Goal: Task Accomplishment & Management: Use online tool/utility

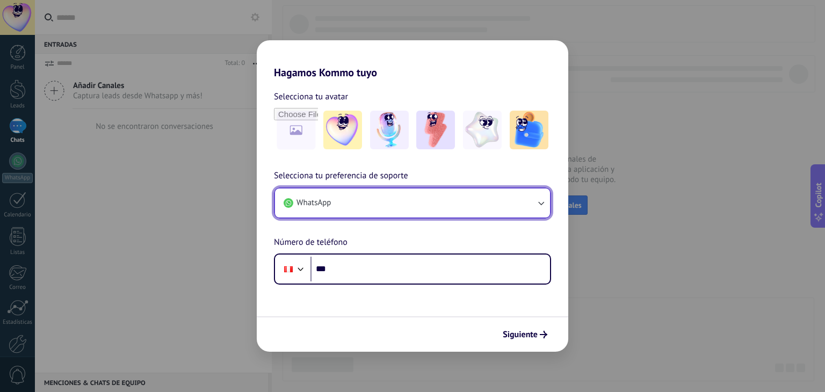
click at [329, 202] on span "WhatsApp" at bounding box center [314, 203] width 34 height 11
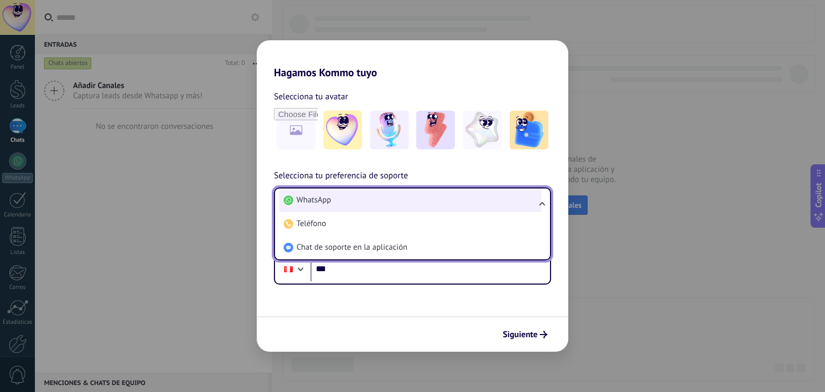
click at [317, 198] on span "WhatsApp" at bounding box center [314, 200] width 34 height 11
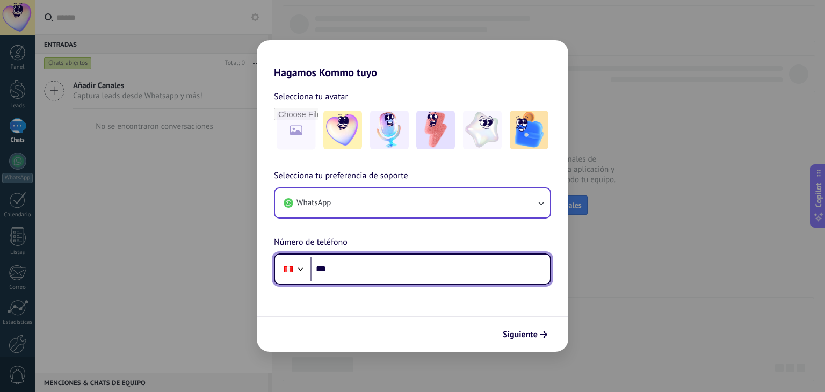
click at [374, 271] on input "***" at bounding box center [430, 269] width 240 height 25
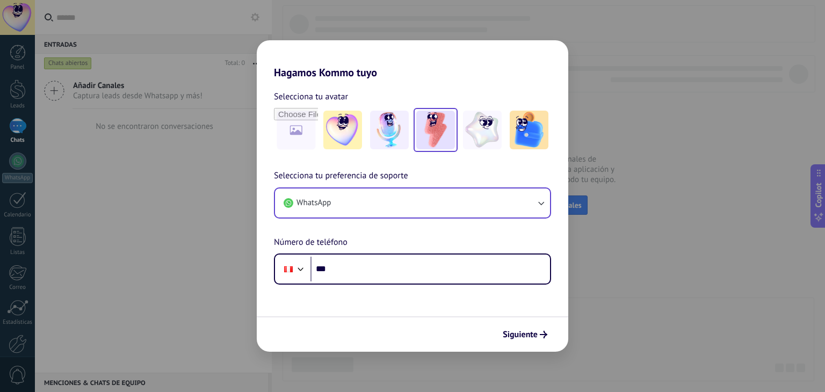
click at [443, 132] on img at bounding box center [435, 130] width 39 height 39
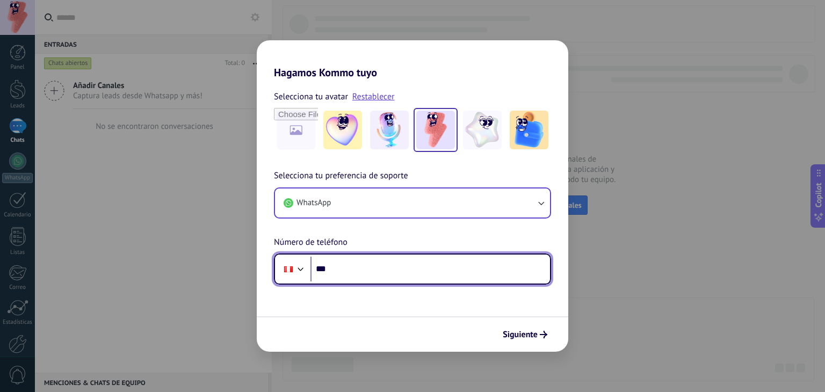
click at [378, 269] on input "***" at bounding box center [430, 269] width 240 height 25
type input "**********"
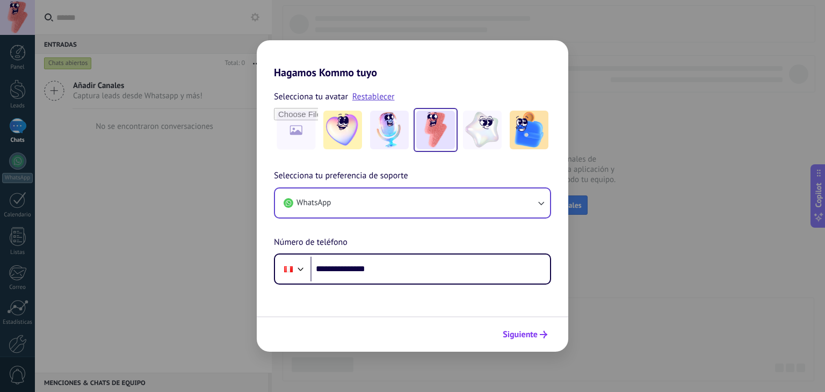
click at [526, 333] on span "Siguiente" at bounding box center [520, 335] width 35 height 8
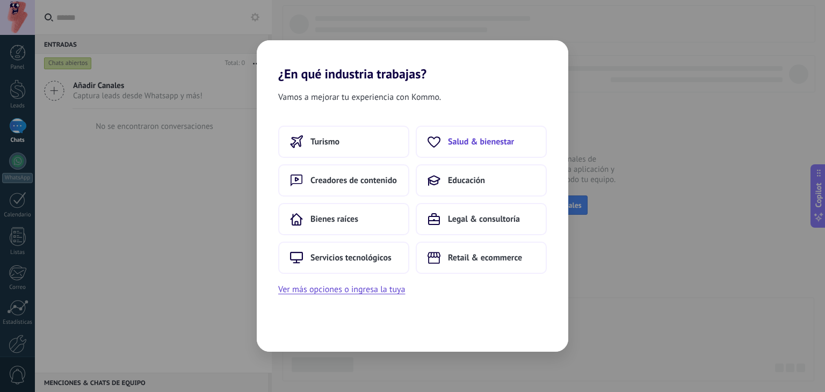
click at [464, 142] on span "Salud & bienestar" at bounding box center [481, 141] width 66 height 11
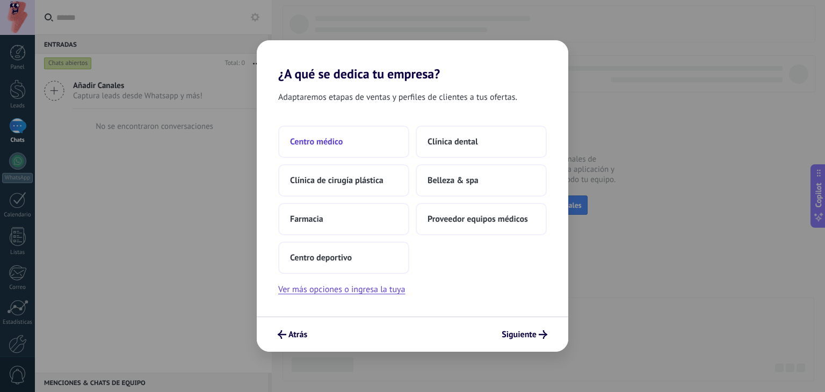
click at [327, 142] on span "Centro médico" at bounding box center [316, 141] width 53 height 11
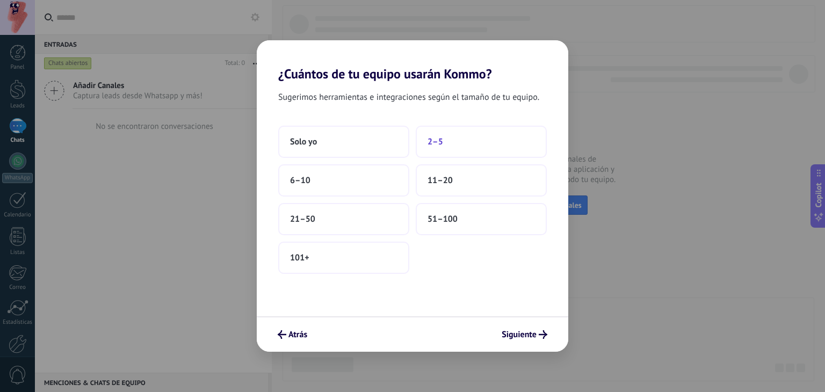
click at [432, 140] on span "2–5" at bounding box center [436, 141] width 16 height 11
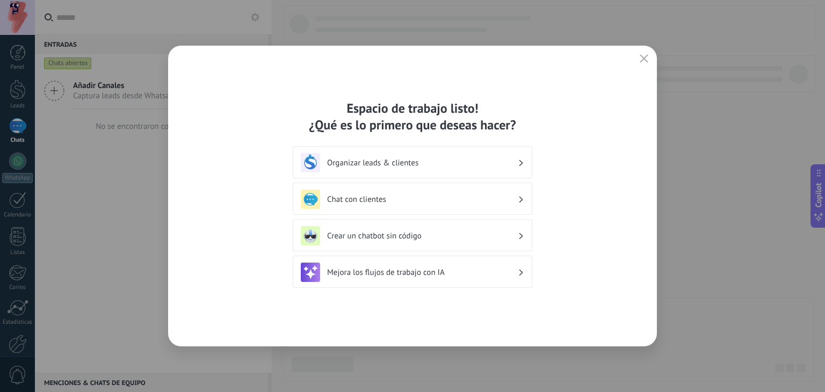
click at [352, 231] on h3 "Crear un chatbot sin código" at bounding box center [422, 236] width 191 height 10
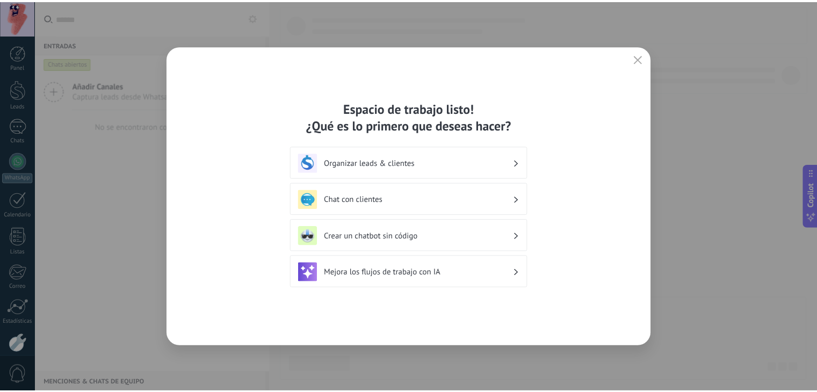
scroll to position [54, 0]
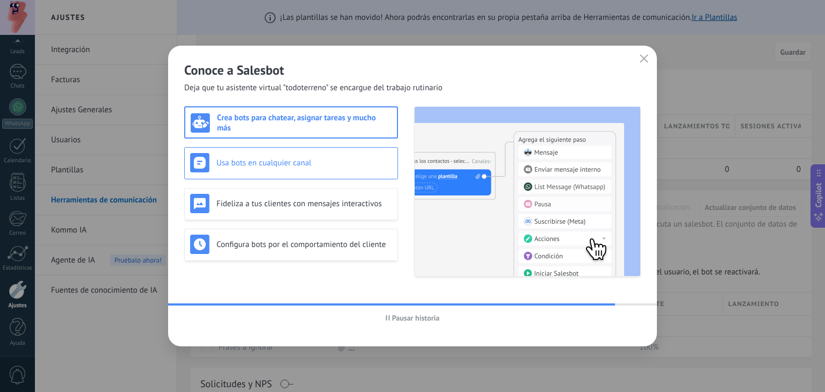
click at [301, 168] on div "Usa bots en cualquier canal" at bounding box center [291, 162] width 202 height 19
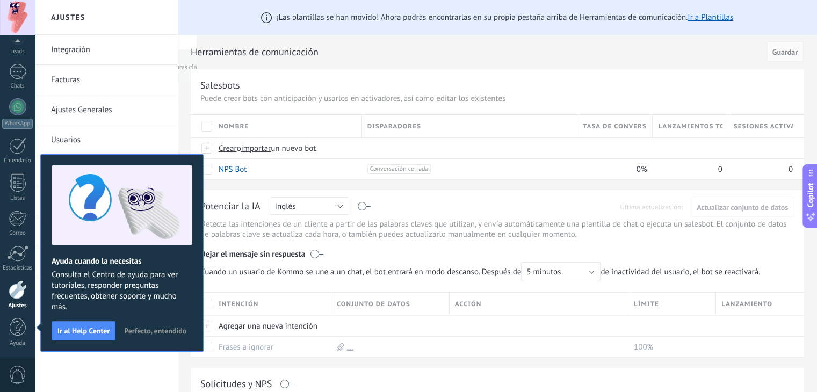
click at [145, 334] on span "Perfecto, entendido" at bounding box center [155, 331] width 62 height 8
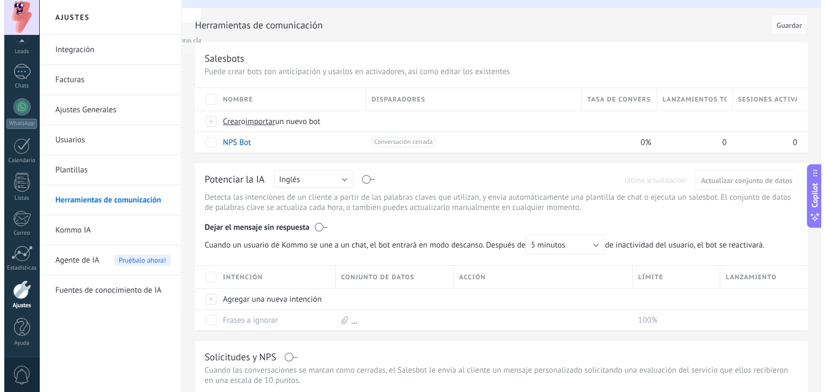
scroll to position [0, 0]
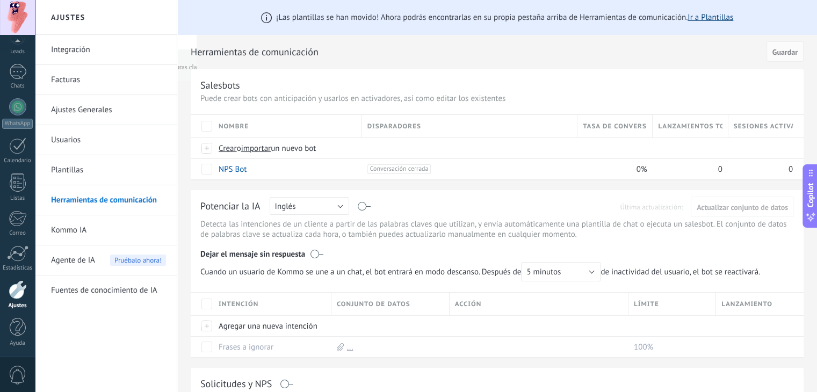
click at [697, 17] on link "Ir a Plantillas" at bounding box center [711, 17] width 46 height 10
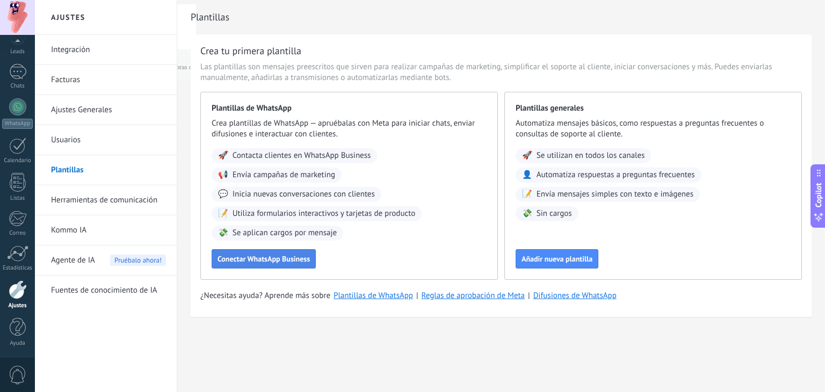
click at [263, 258] on span "Conectar WhatsApp Business" at bounding box center [264, 259] width 92 height 8
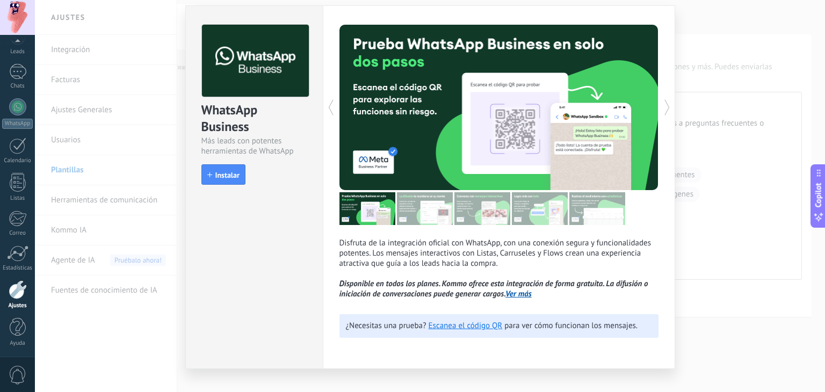
scroll to position [47, 0]
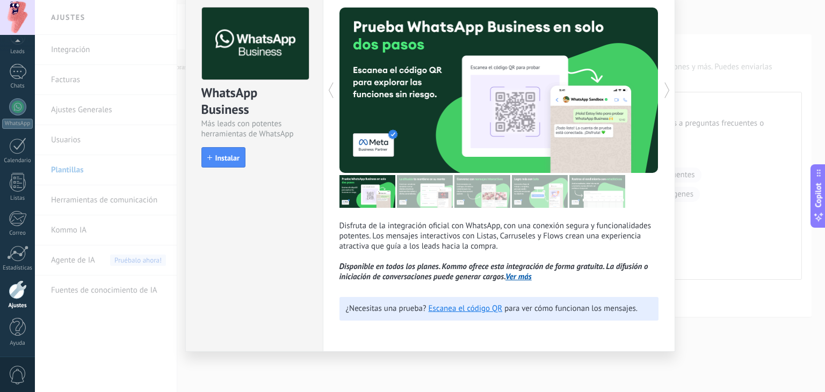
click at [515, 276] on link "Ver más" at bounding box center [518, 277] width 26 height 10
click at [703, 12] on div "WhatsApp Business Más leads con potentes herramientas de WhatsApp install Insta…" at bounding box center [430, 196] width 790 height 392
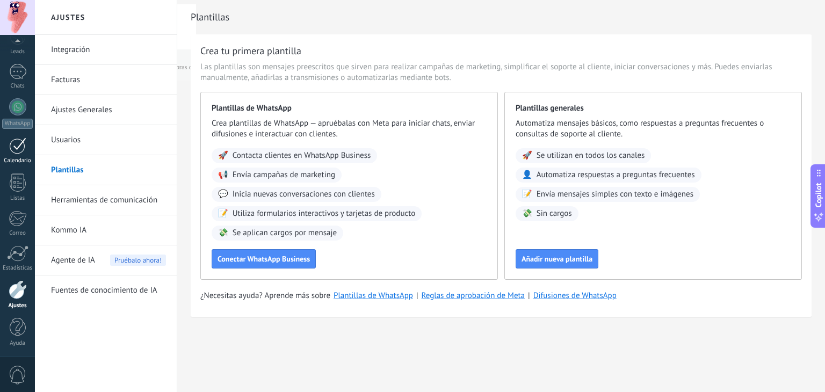
scroll to position [0, 0]
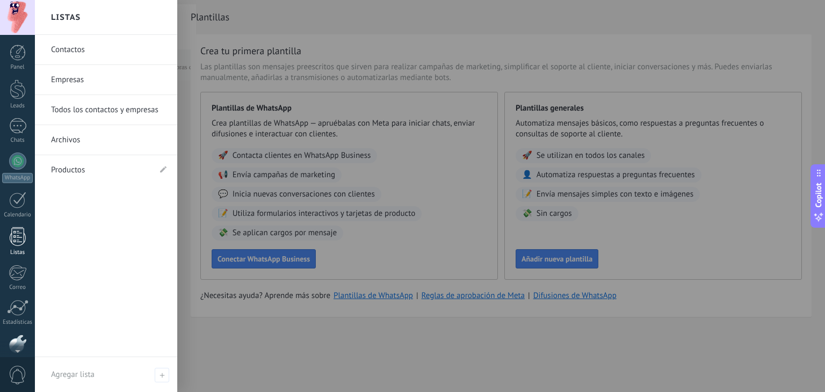
click at [21, 242] on div at bounding box center [18, 236] width 16 height 19
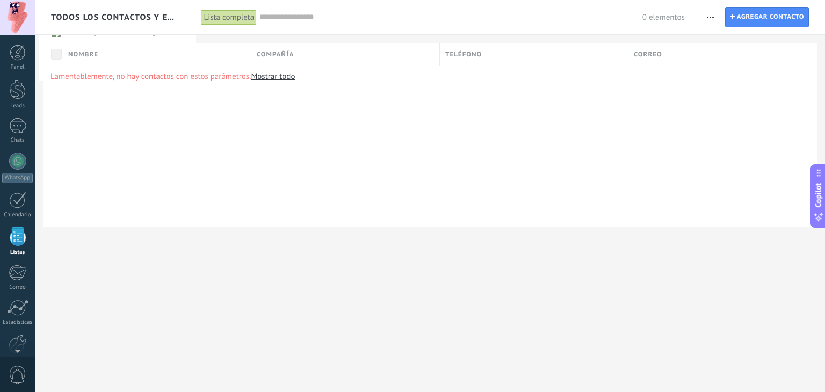
scroll to position [27, 0]
click at [17, 177] on div at bounding box center [17, 172] width 17 height 17
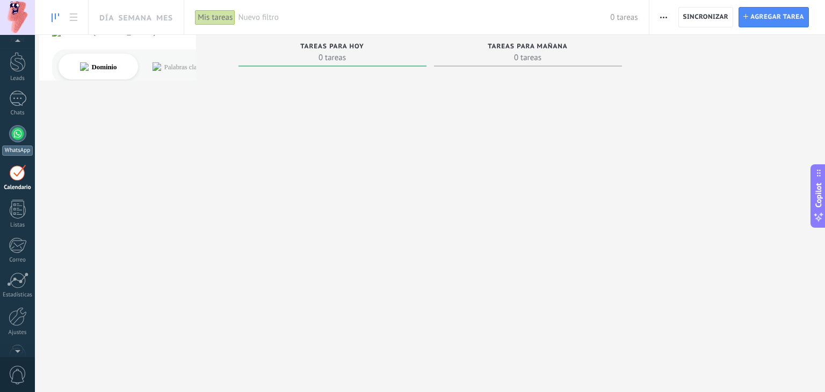
click at [19, 127] on div at bounding box center [17, 133] width 17 height 17
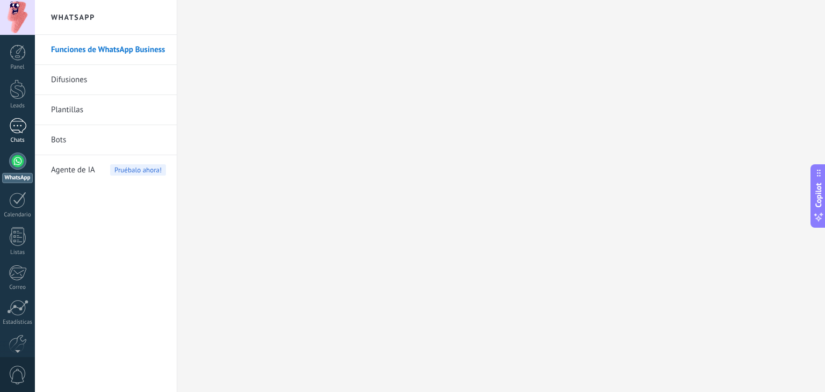
click at [18, 125] on div at bounding box center [17, 126] width 17 height 16
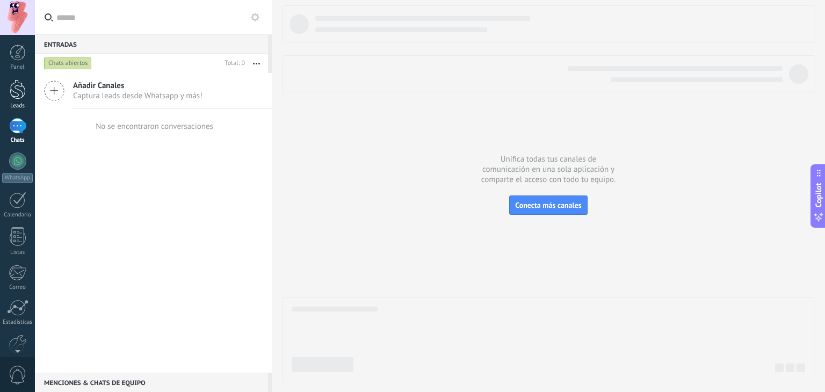
click at [20, 90] on div at bounding box center [18, 90] width 16 height 20
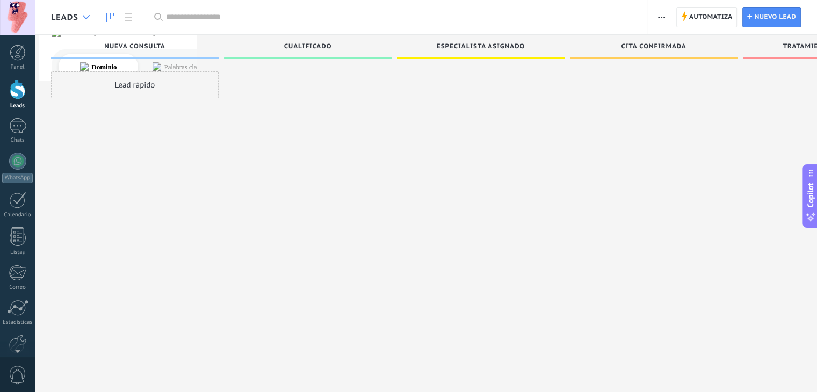
click at [78, 10] on div at bounding box center [86, 17] width 18 height 21
click at [86, 17] on icon at bounding box center [86, 17] width 7 height 4
click at [19, 58] on div at bounding box center [18, 53] width 16 height 16
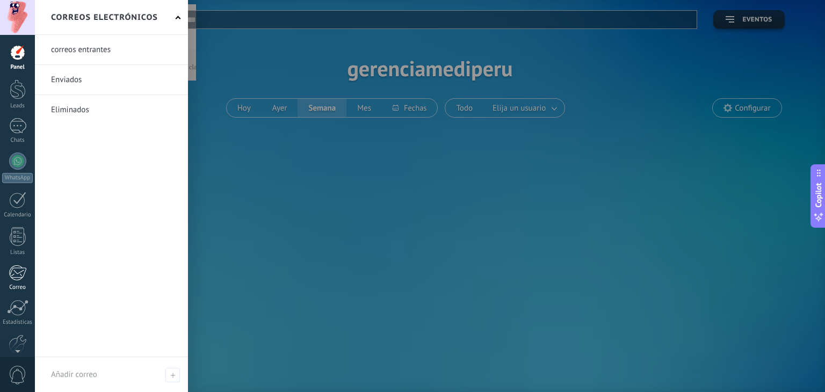
click at [14, 270] on div at bounding box center [18, 273] width 18 height 16
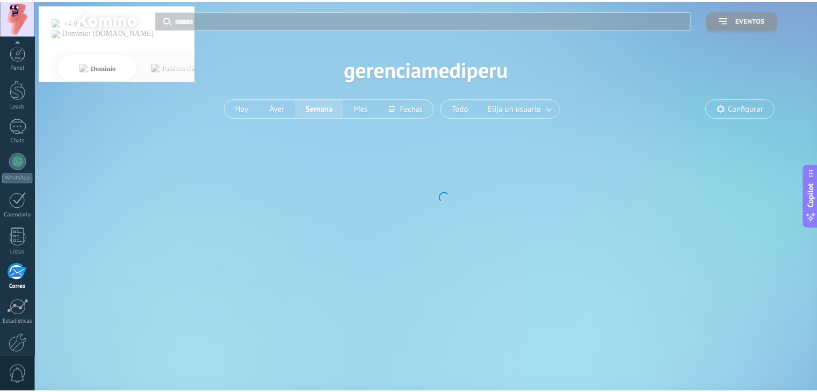
scroll to position [54, 0]
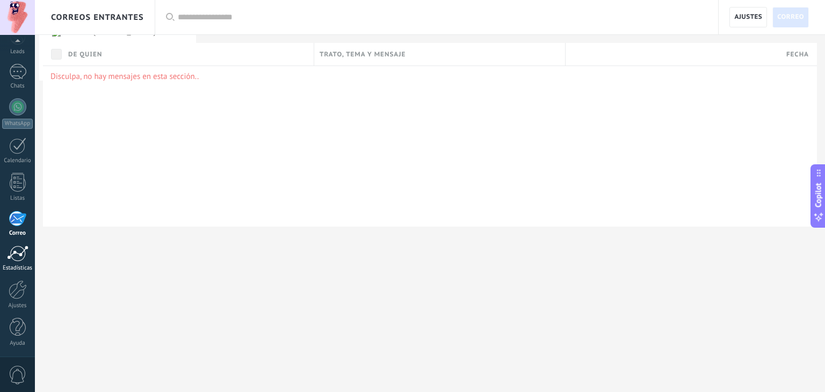
click at [17, 255] on div at bounding box center [17, 253] width 21 height 16
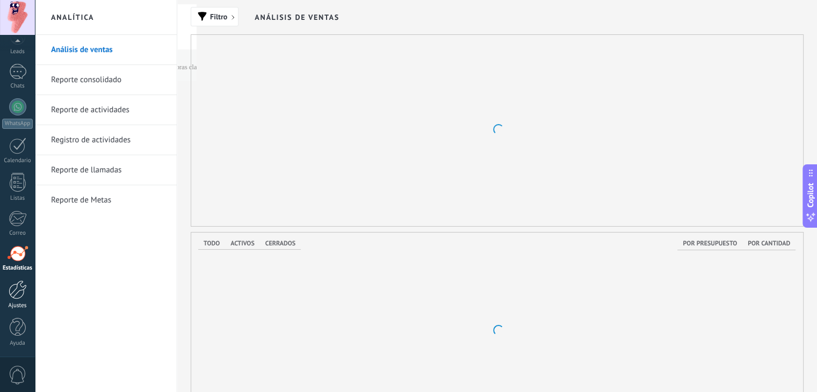
click at [20, 291] on div at bounding box center [18, 289] width 18 height 19
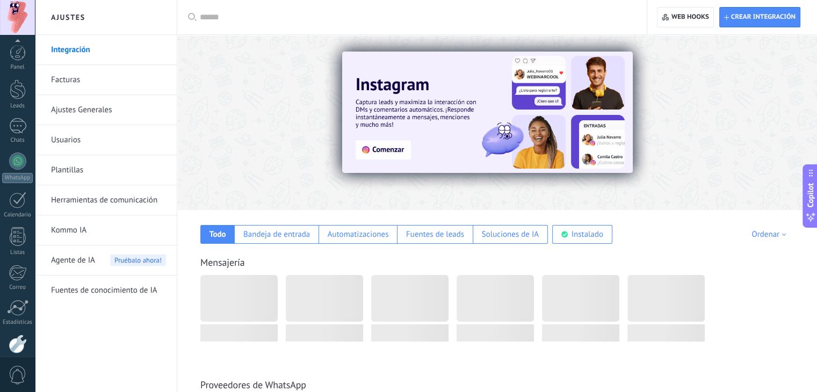
scroll to position [54, 0]
click at [683, 17] on span "Web hooks 0" at bounding box center [690, 17] width 38 height 9
click at [677, 20] on span "Web hooks 0" at bounding box center [690, 17] width 38 height 9
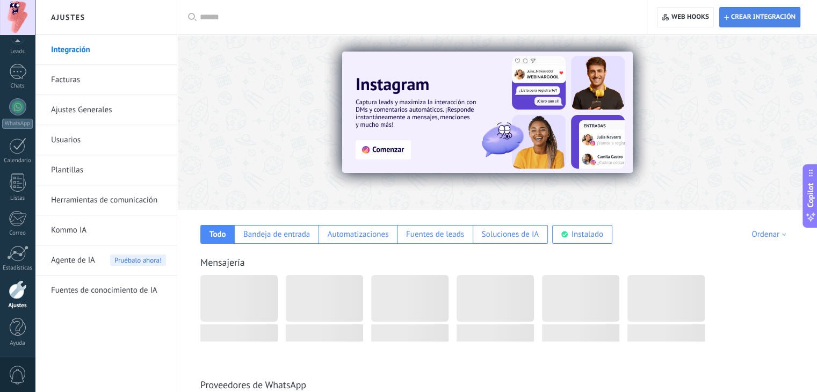
click at [762, 17] on span "Crear integración" at bounding box center [763, 17] width 64 height 9
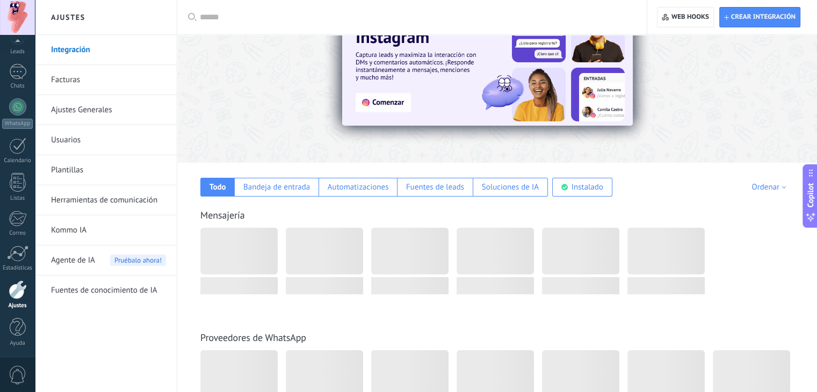
scroll to position [0, 0]
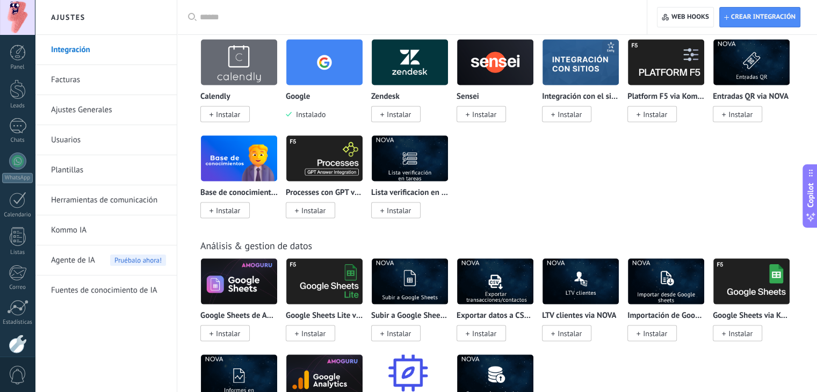
scroll to position [2256, 0]
